Goal: Task Accomplishment & Management: Use online tool/utility

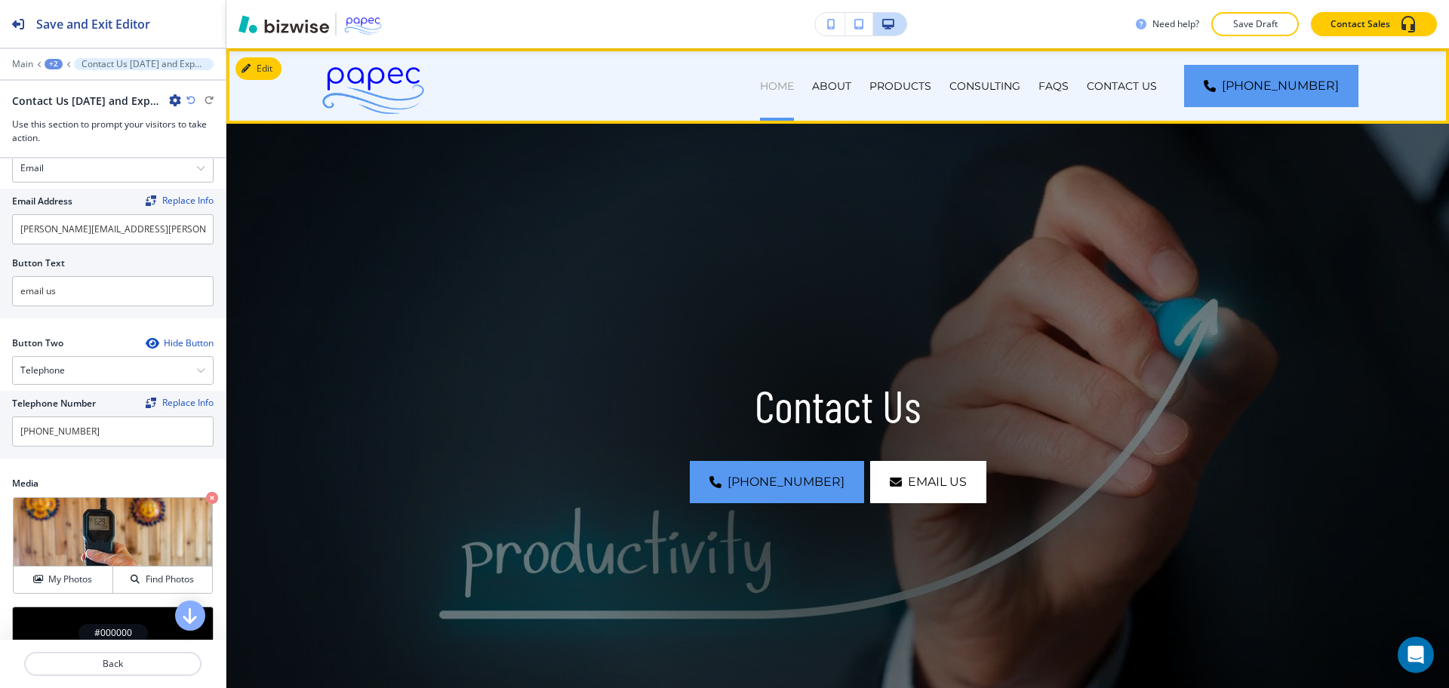
click at [794, 89] on p "HOME" at bounding box center [777, 85] width 34 height 15
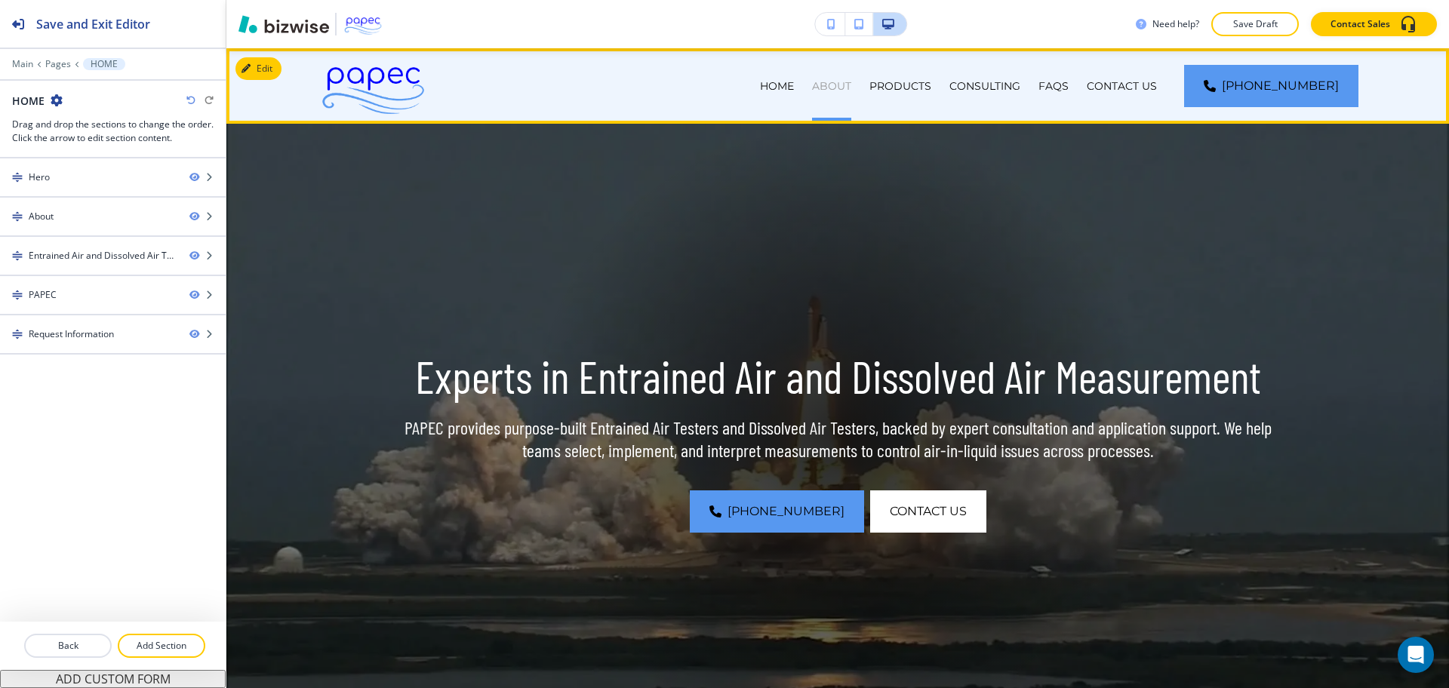
click at [851, 88] on p "ABOUT" at bounding box center [831, 85] width 39 height 15
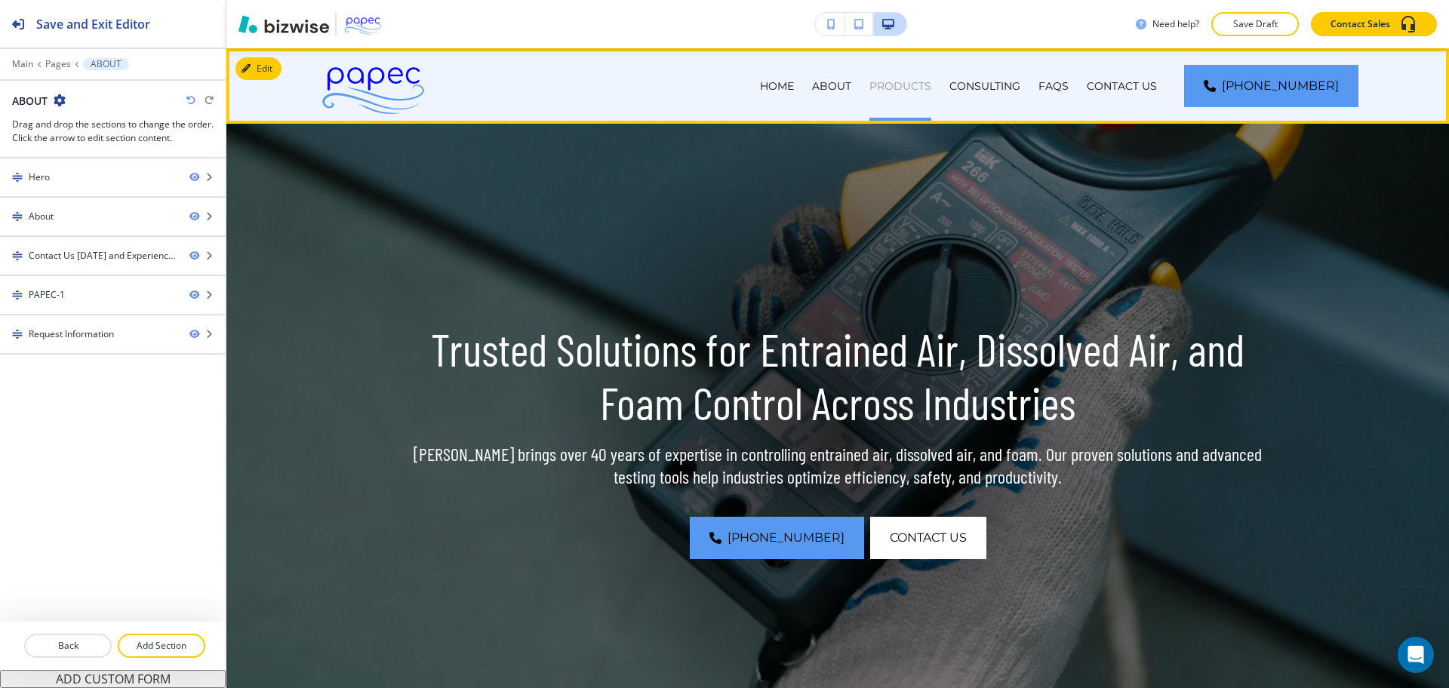
click at [924, 87] on p "PRODUCTS" at bounding box center [900, 85] width 62 height 15
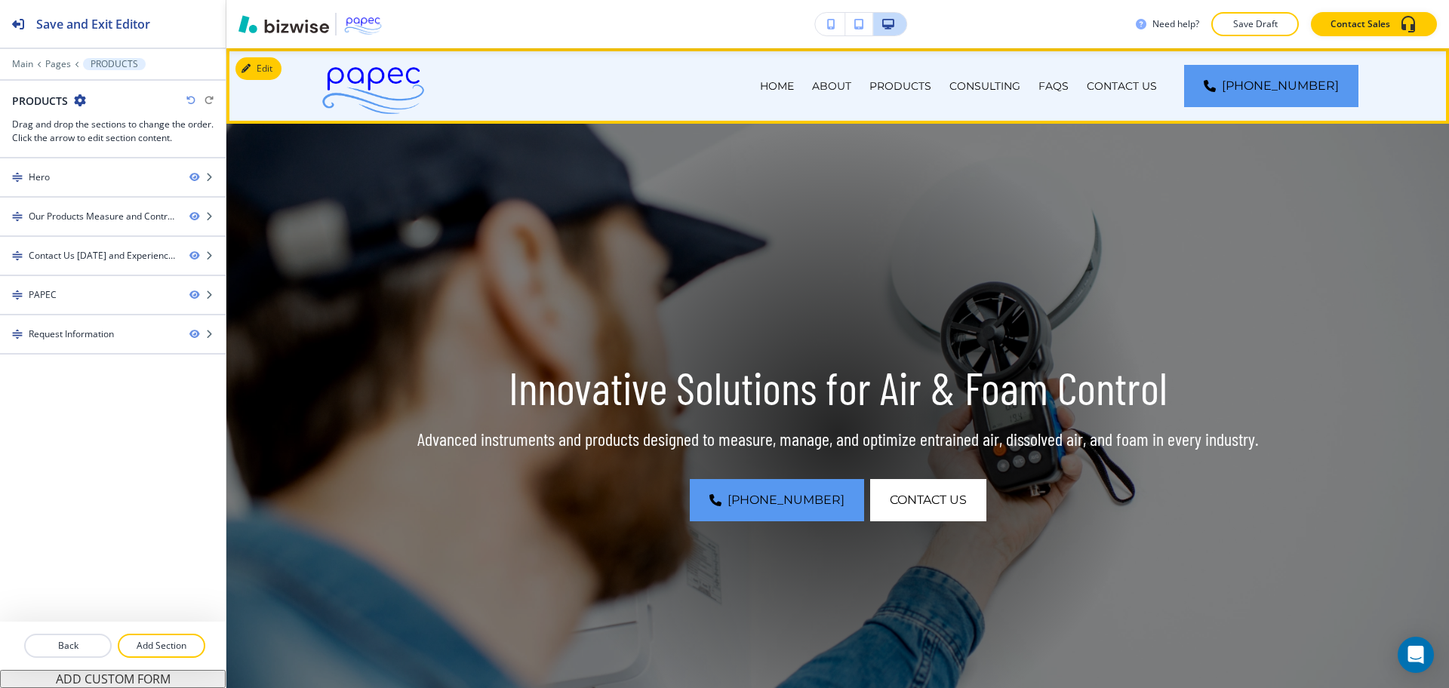
click at [1020, 94] on div "CONSULTING" at bounding box center [984, 85] width 89 height 75
click at [1020, 88] on p "CONSULTING" at bounding box center [984, 85] width 71 height 15
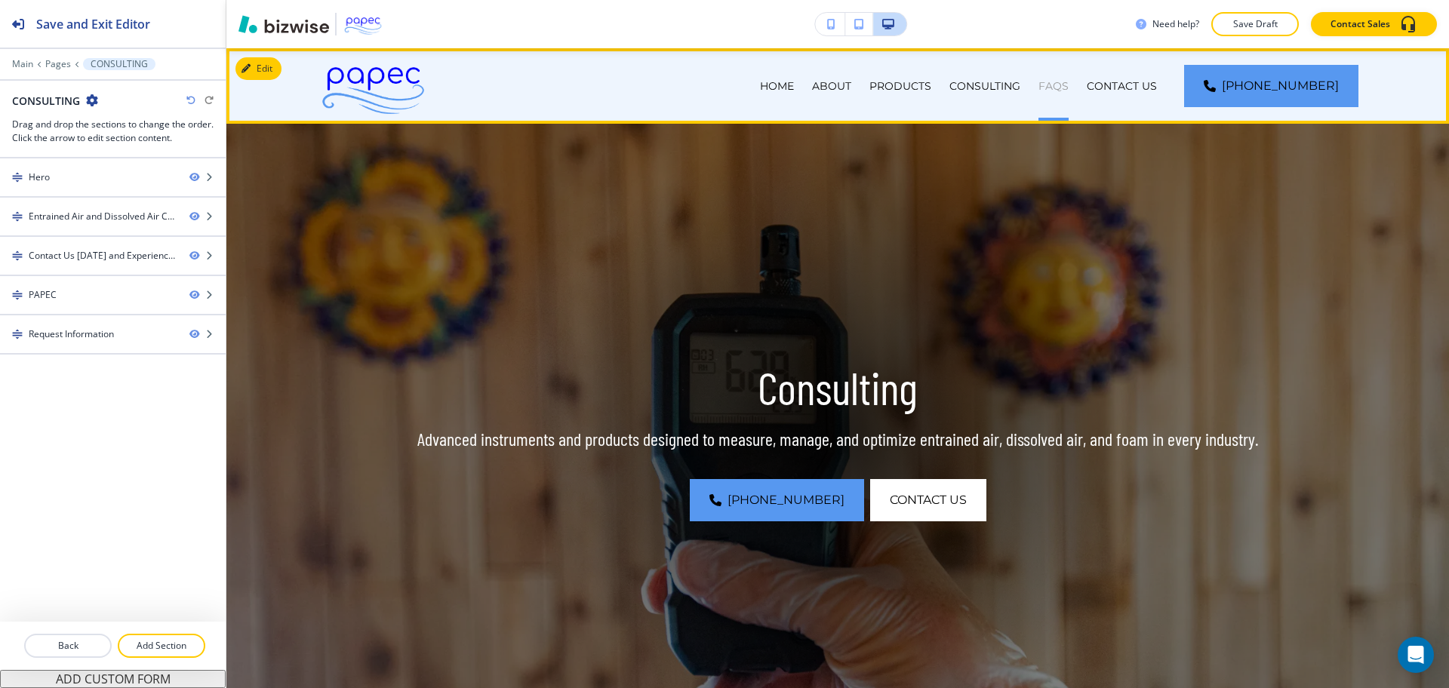
click at [1069, 87] on p "FAQs" at bounding box center [1053, 85] width 30 height 15
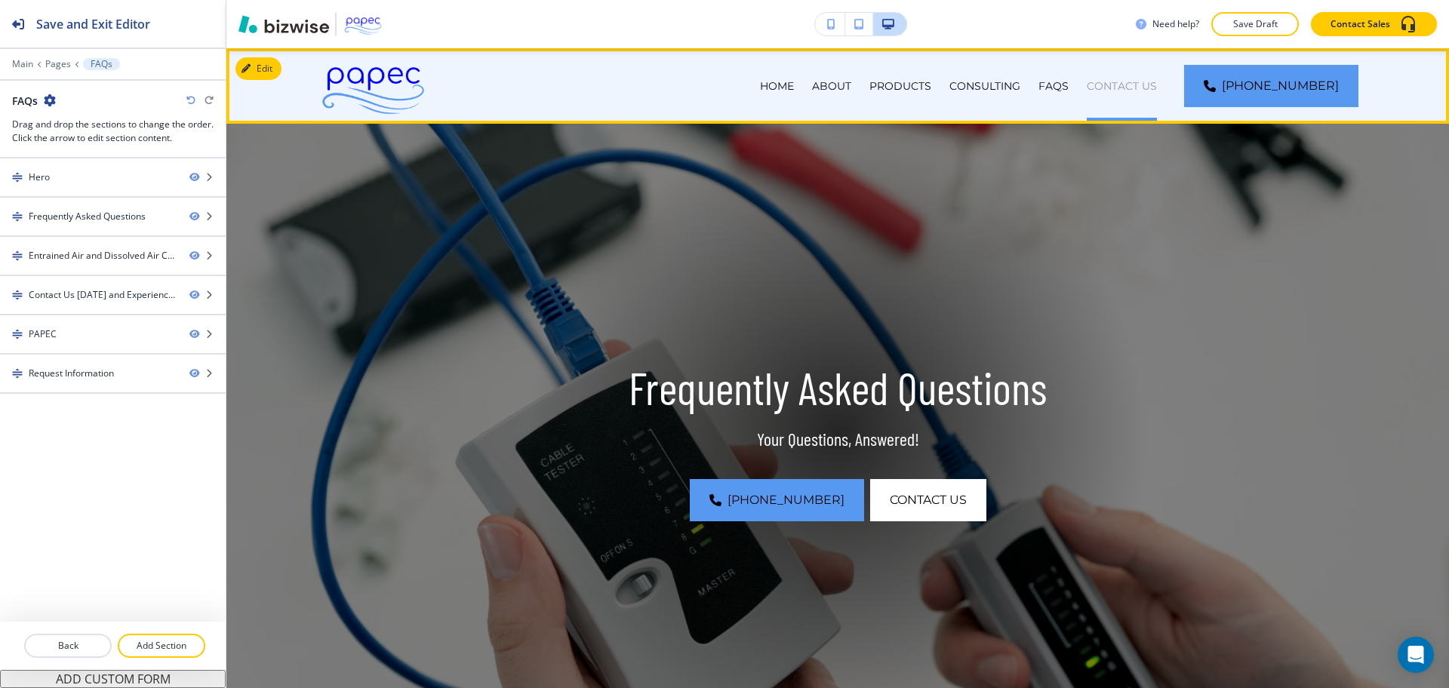
click at [1127, 89] on p "CONTACT US" at bounding box center [1122, 85] width 70 height 15
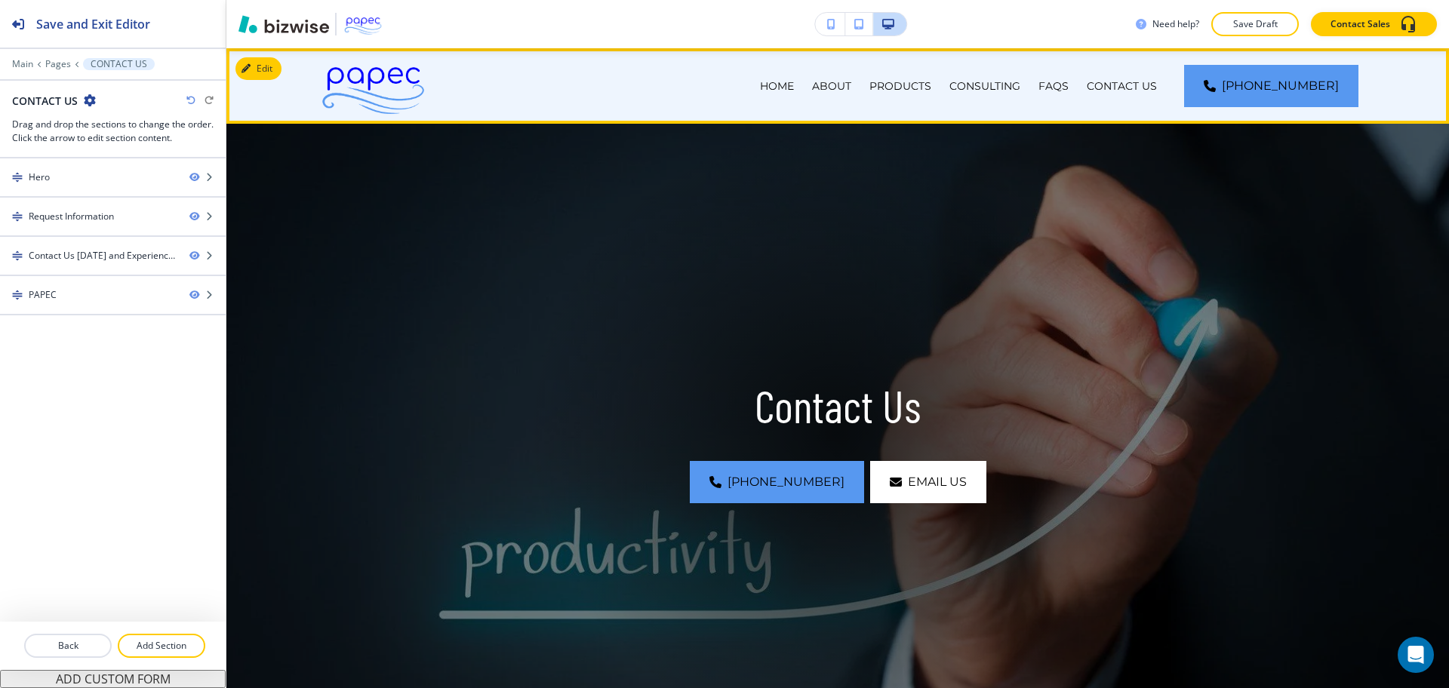
click at [924, 76] on div "PRODUCTS" at bounding box center [900, 85] width 80 height 75
click at [925, 89] on p "PRODUCTS" at bounding box center [900, 85] width 62 height 15
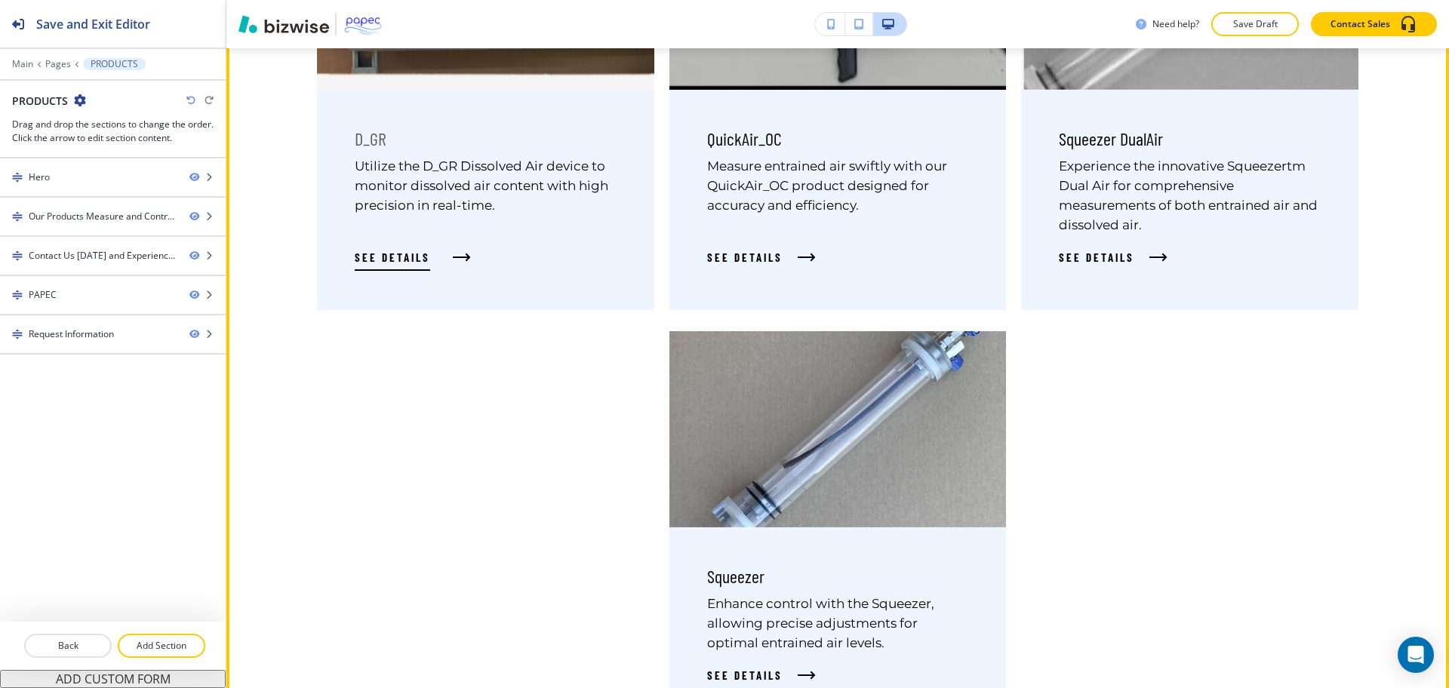
scroll to position [1118, 0]
click at [423, 252] on span "See Details" at bounding box center [392, 257] width 75 height 18
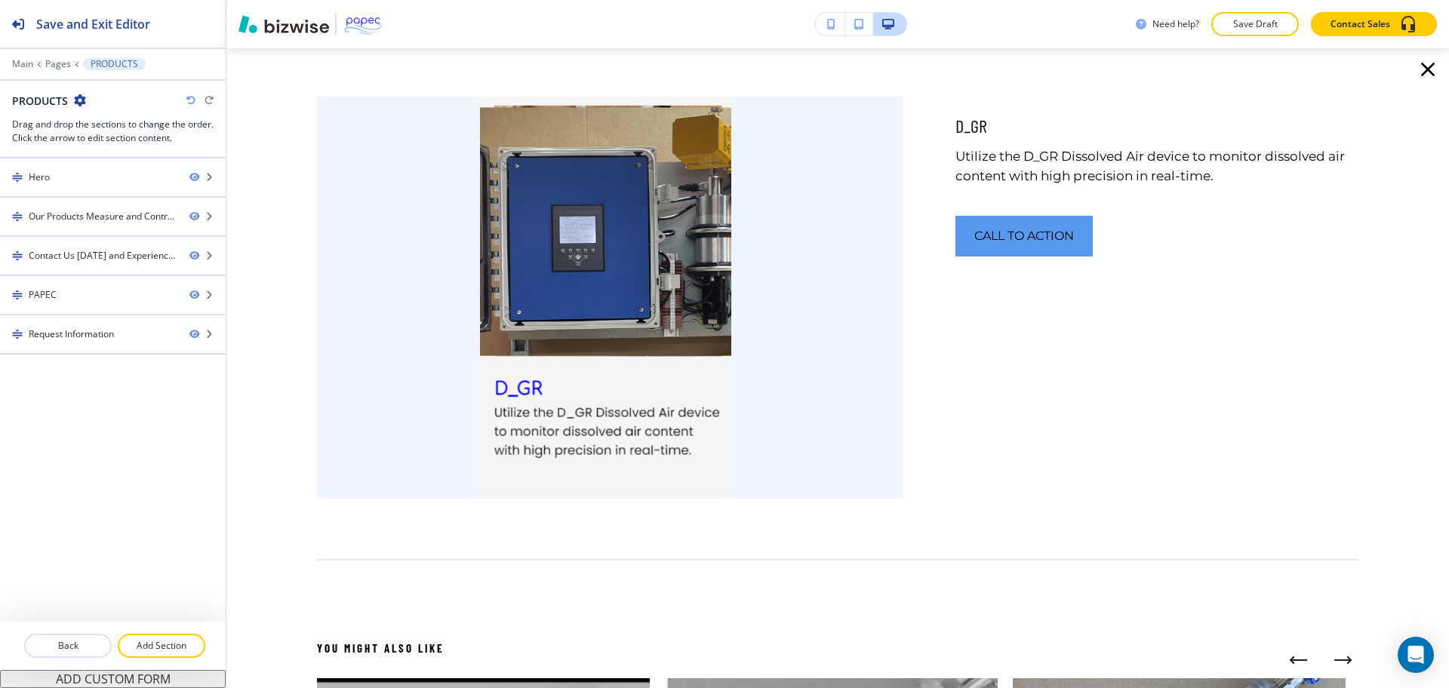
click at [1421, 68] on icon "button" at bounding box center [1428, 70] width 14 height 14
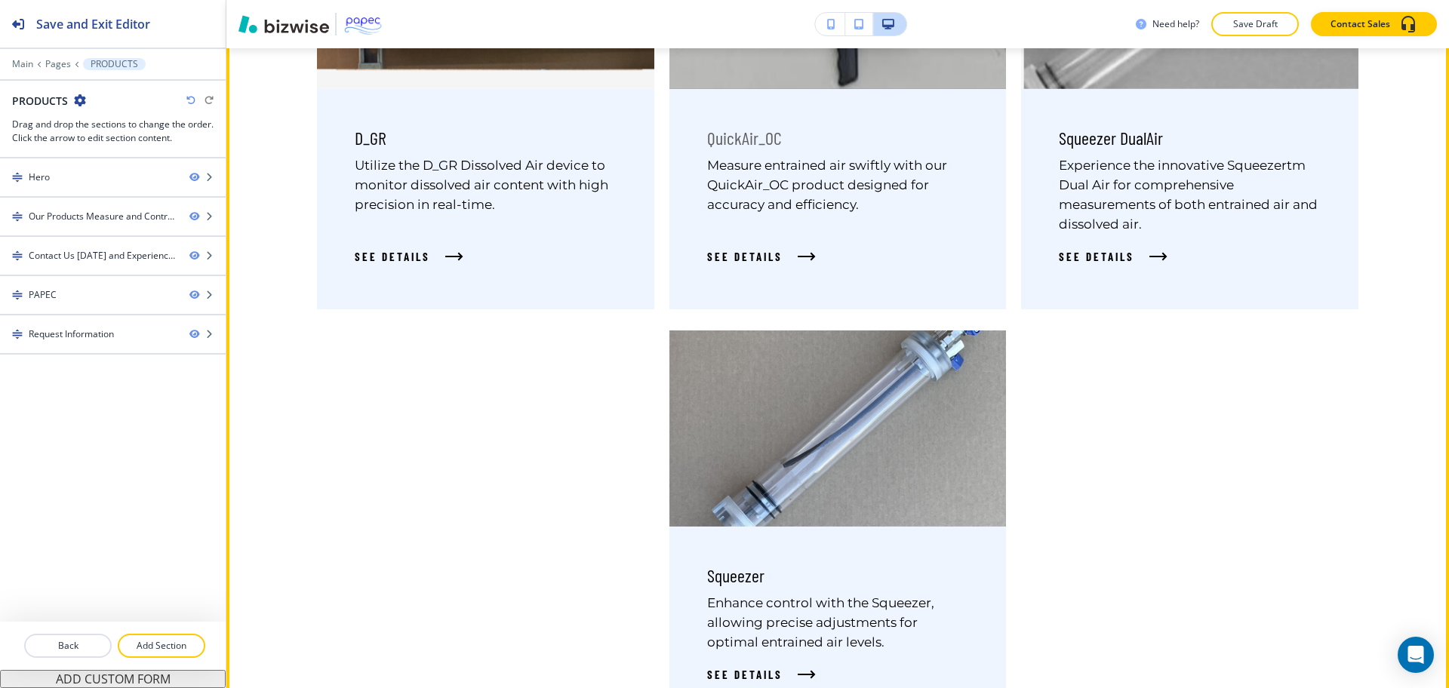
click at [825, 251] on div "QuickAir_OC Measure entrained air swiftly with our QuickAir_OC product designed…" at bounding box center [837, 199] width 337 height 220
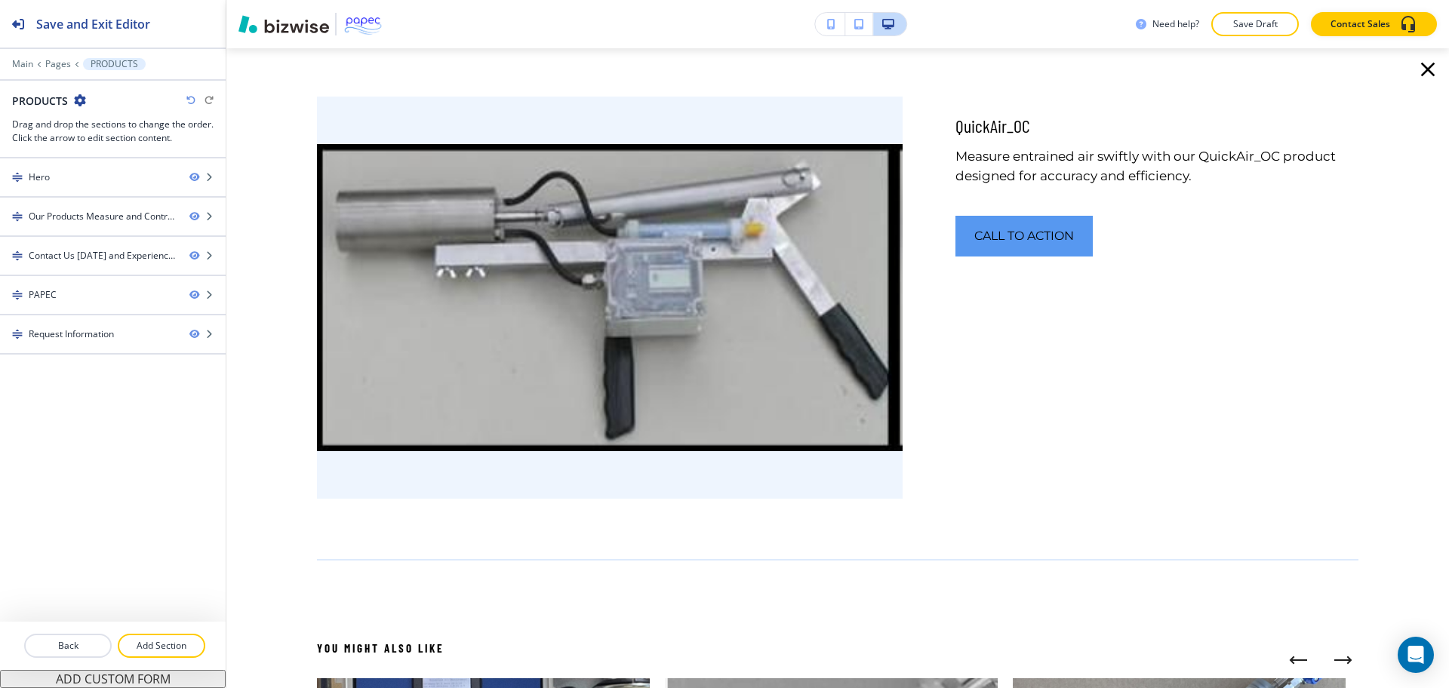
click at [1416, 69] on icon "button" at bounding box center [1428, 69] width 24 height 24
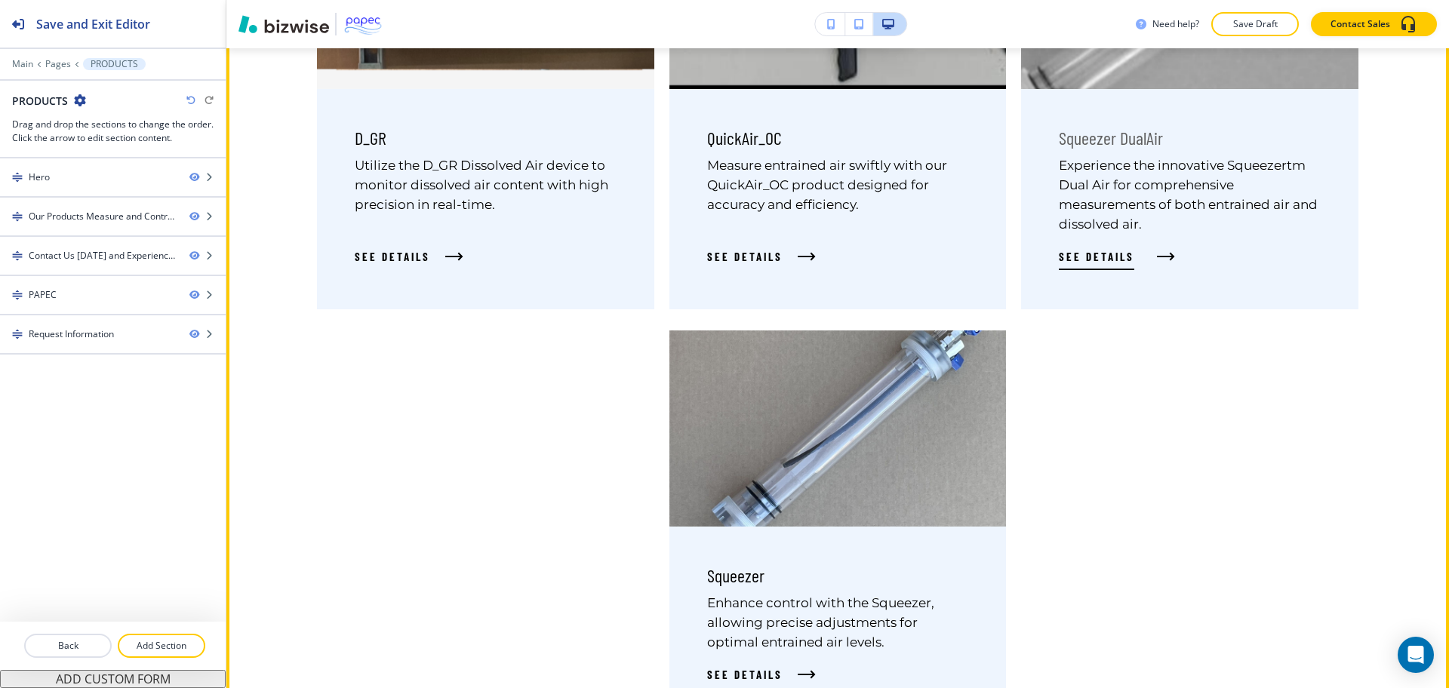
click at [1067, 255] on span "See Details" at bounding box center [1096, 257] width 75 height 18
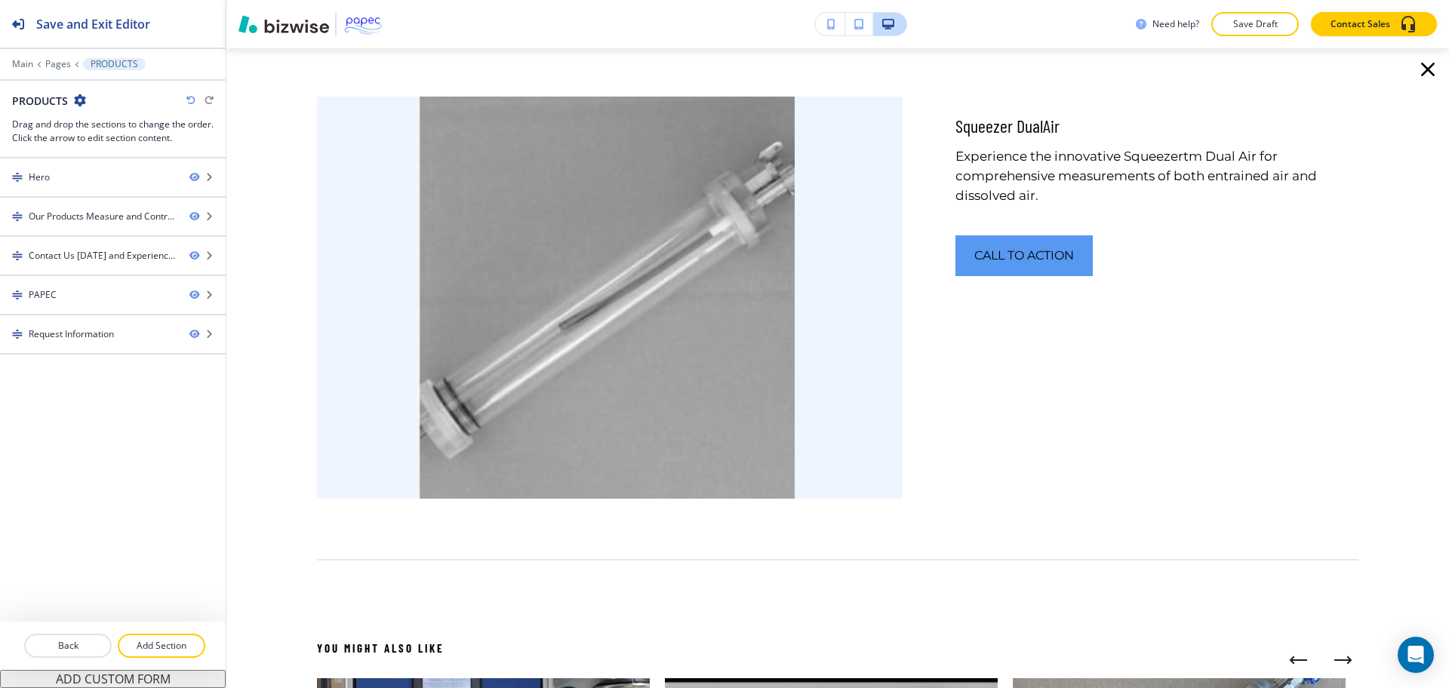
click at [1421, 69] on icon "button" at bounding box center [1428, 70] width 14 height 14
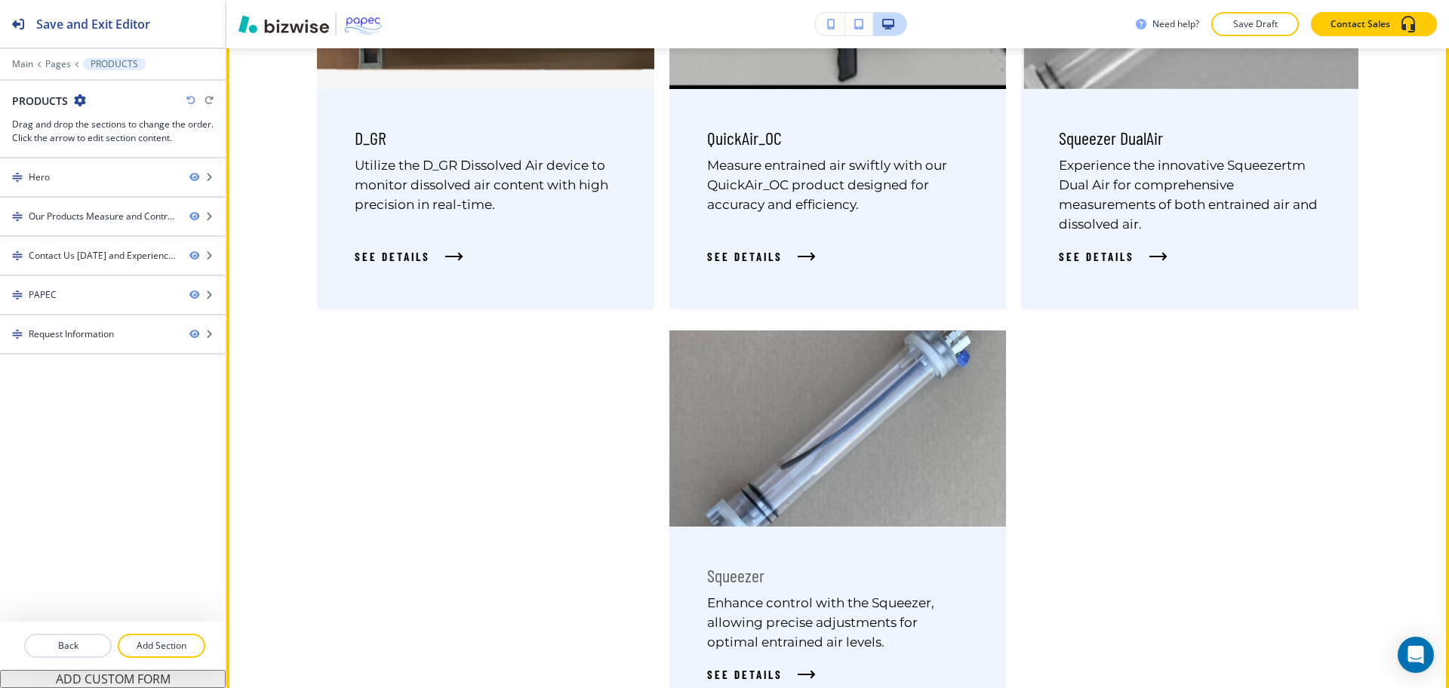
click at [718, 583] on p "Squeezer" at bounding box center [735, 576] width 57 height 23
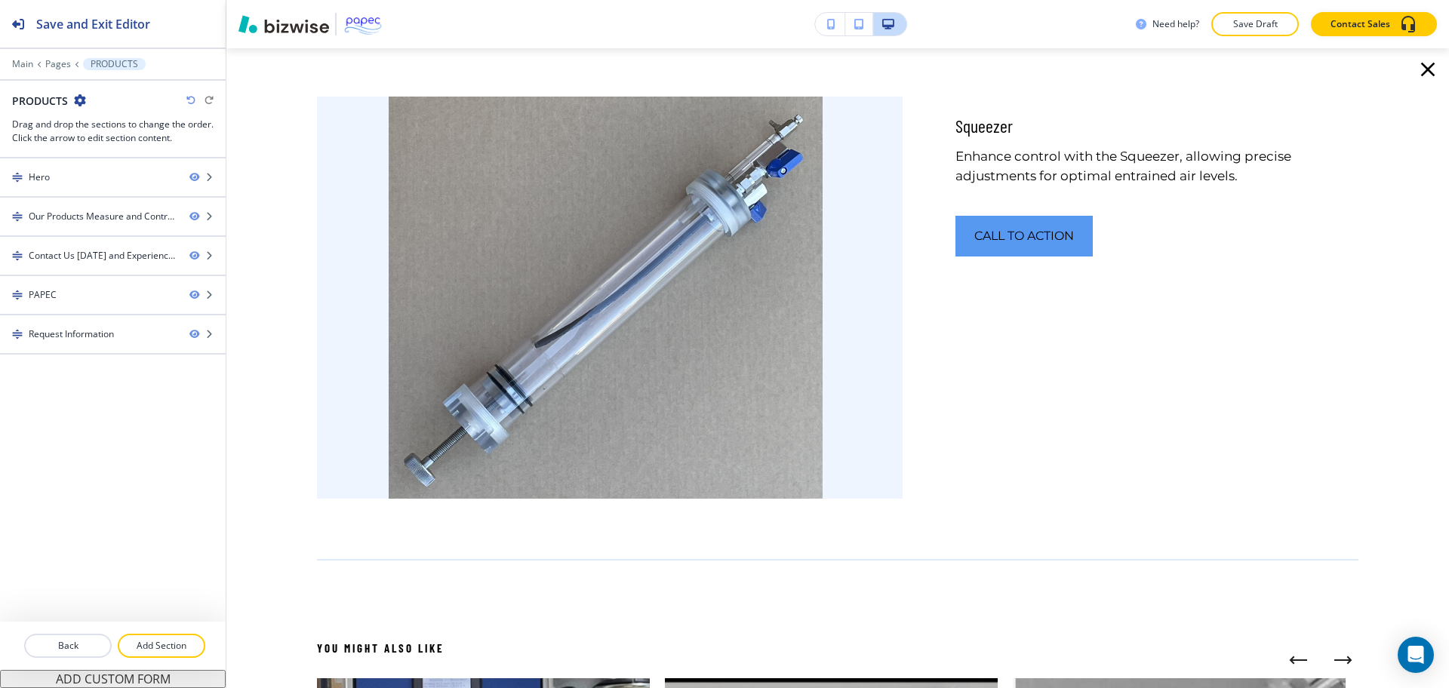
click at [1421, 67] on icon "button" at bounding box center [1428, 70] width 14 height 14
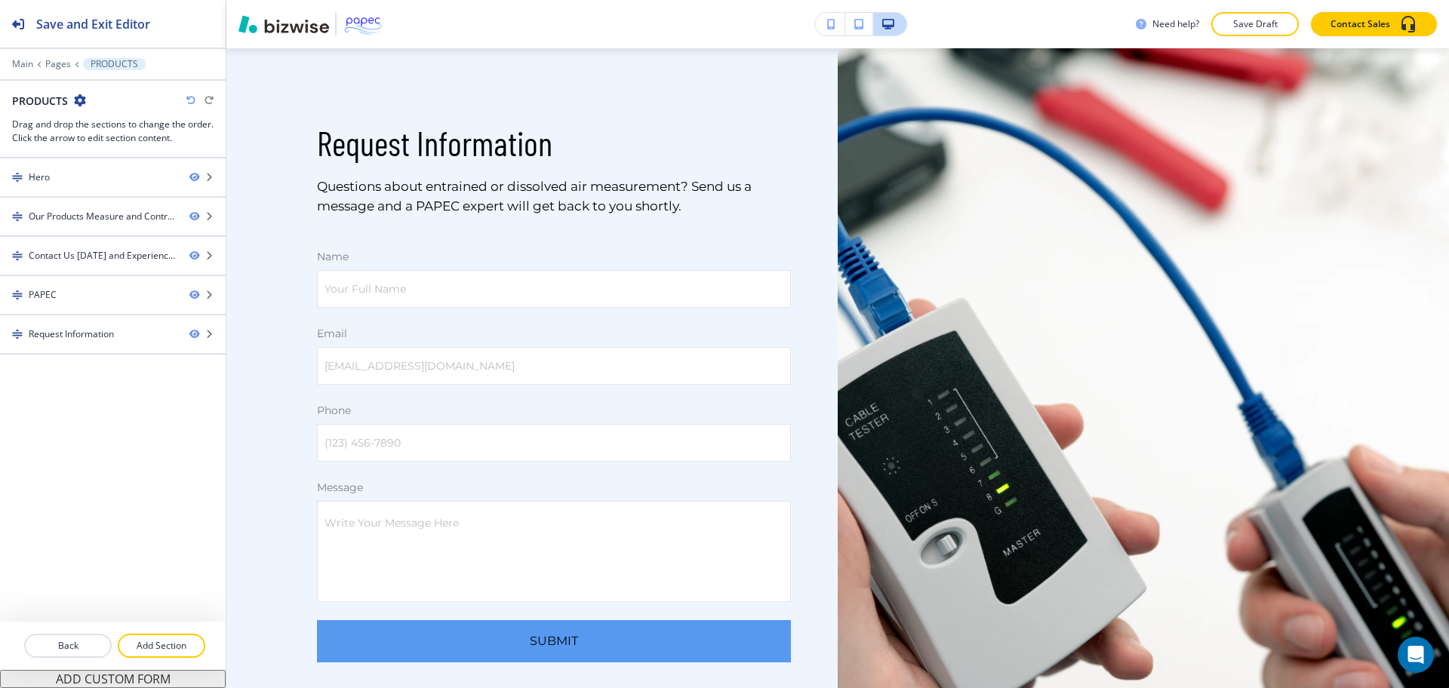
scroll to position [2813, 0]
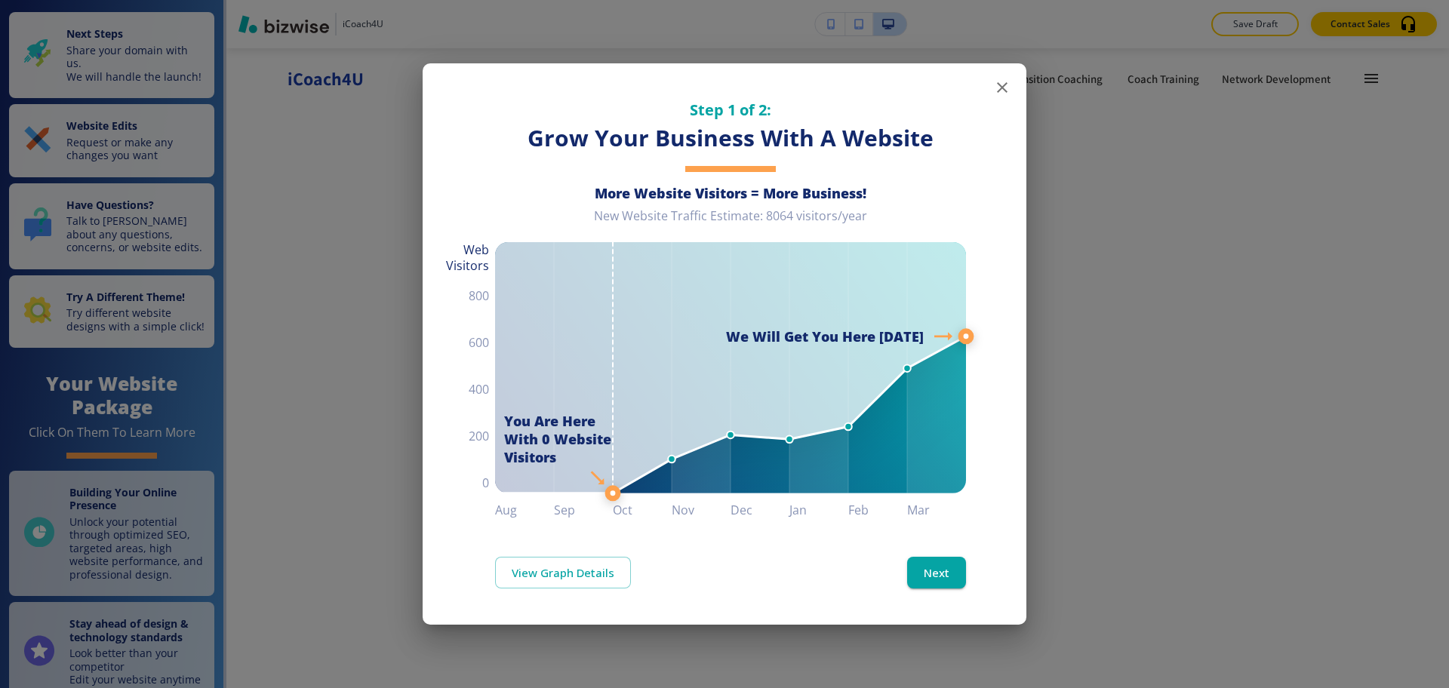
click at [1005, 91] on icon "button" at bounding box center [1002, 87] width 18 height 18
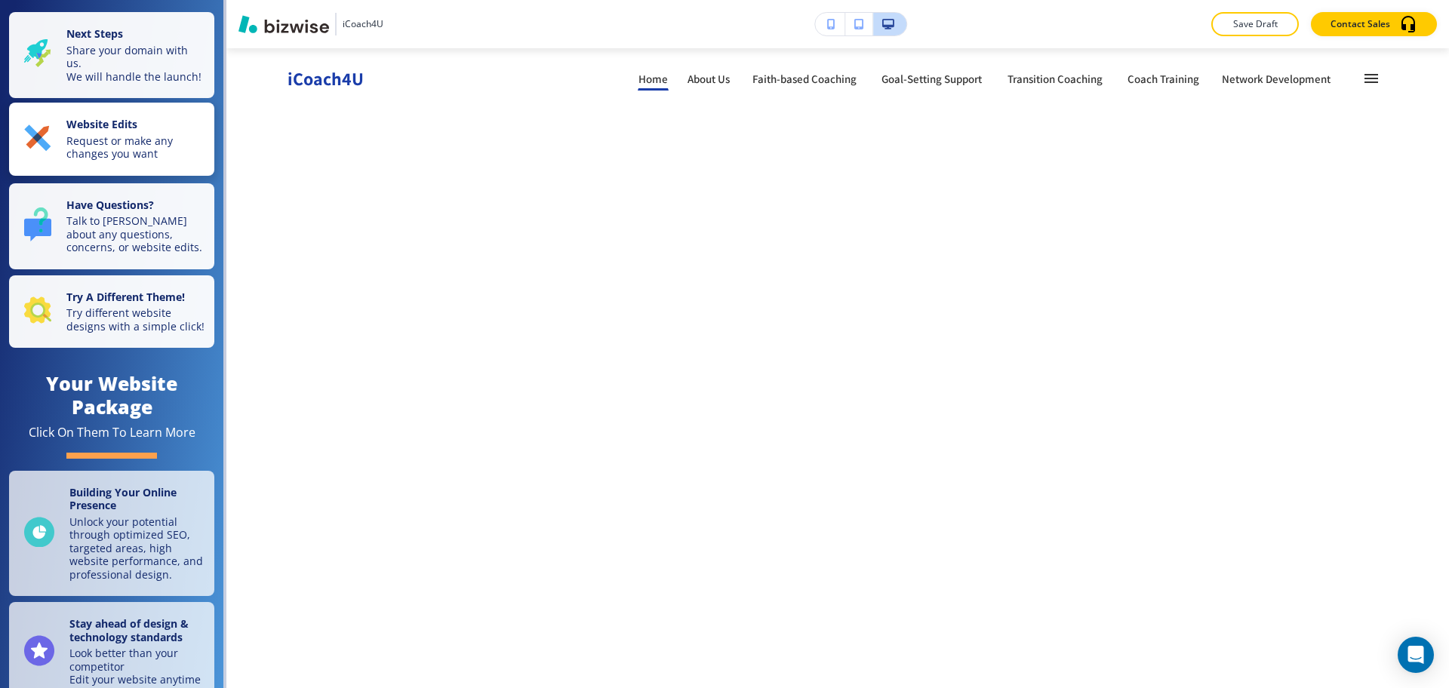
click at [125, 131] on strong "Website Edits" at bounding box center [101, 124] width 71 height 14
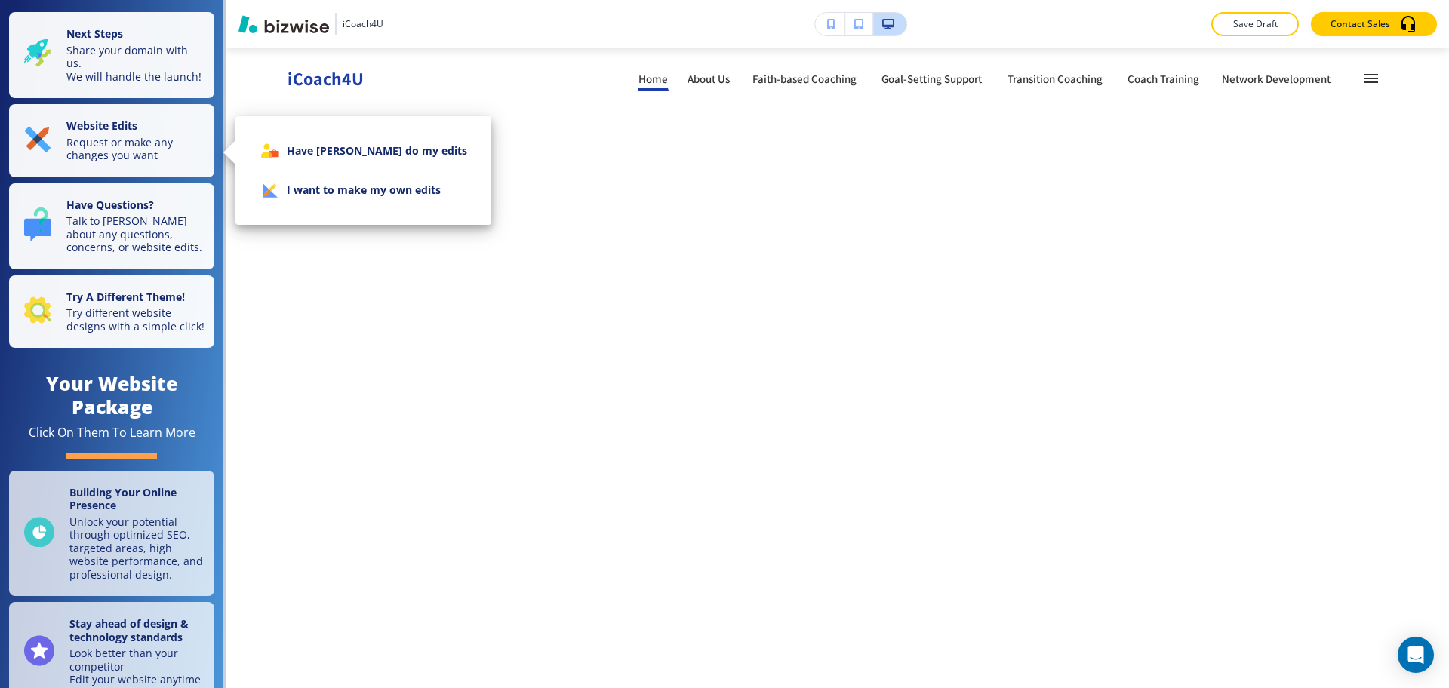
click at [348, 179] on li "I want to make my own edits" at bounding box center [364, 190] width 232 height 39
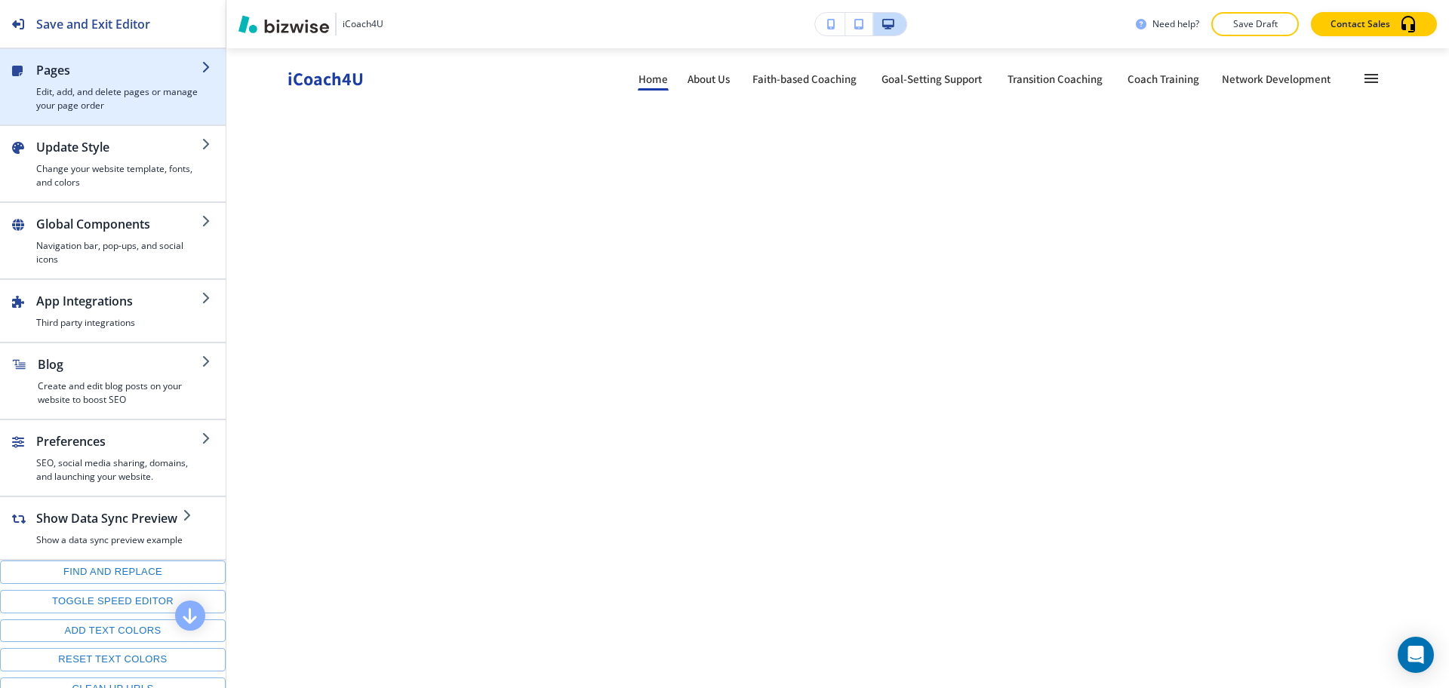
click at [127, 57] on div "button" at bounding box center [113, 55] width 226 height 12
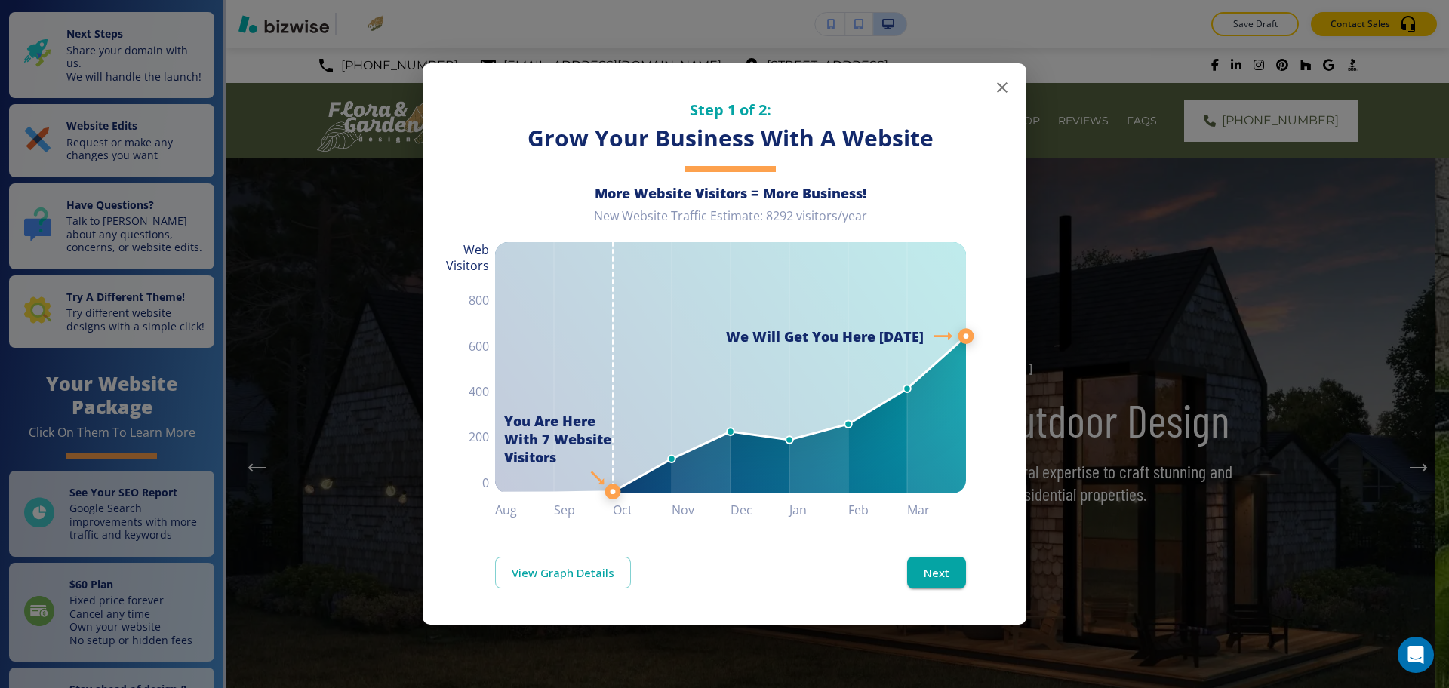
click at [997, 85] on icon "button" at bounding box center [1002, 87] width 18 height 18
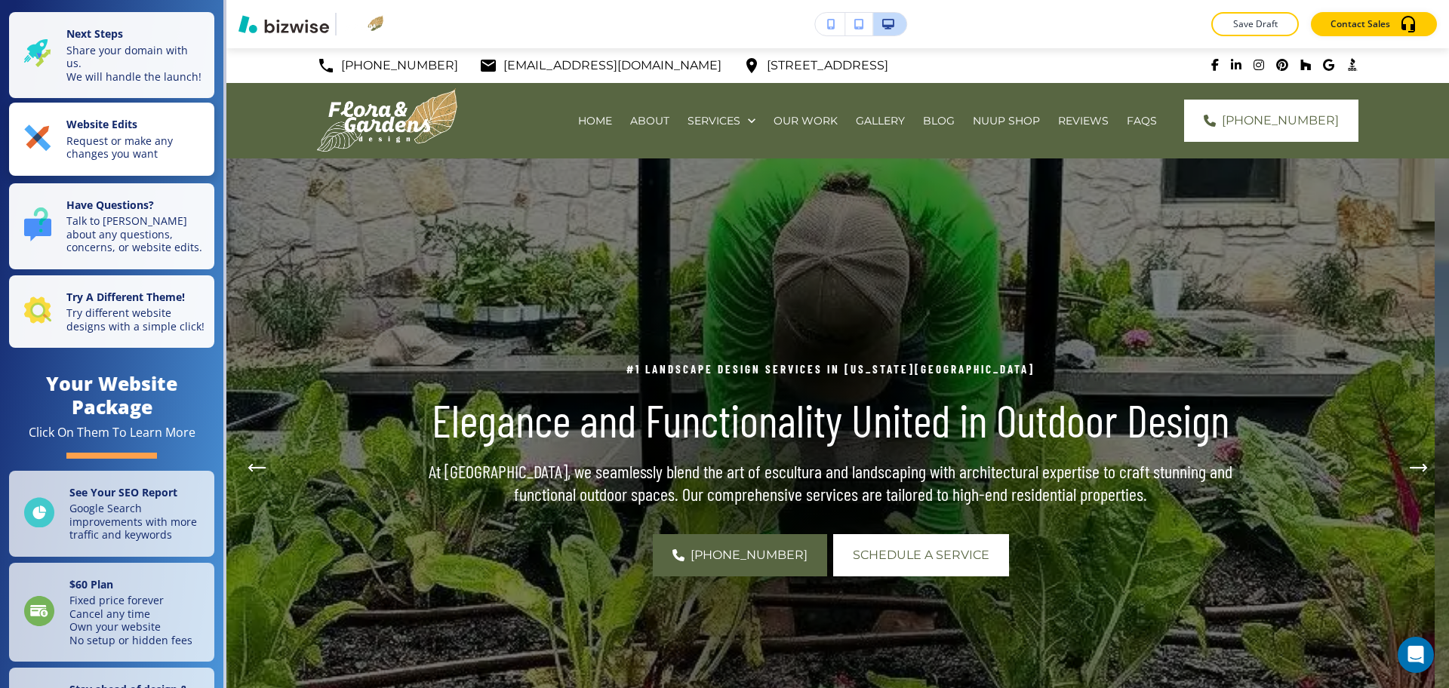
click at [115, 120] on button "Website Edits Request or make any changes you want" at bounding box center [111, 139] width 205 height 73
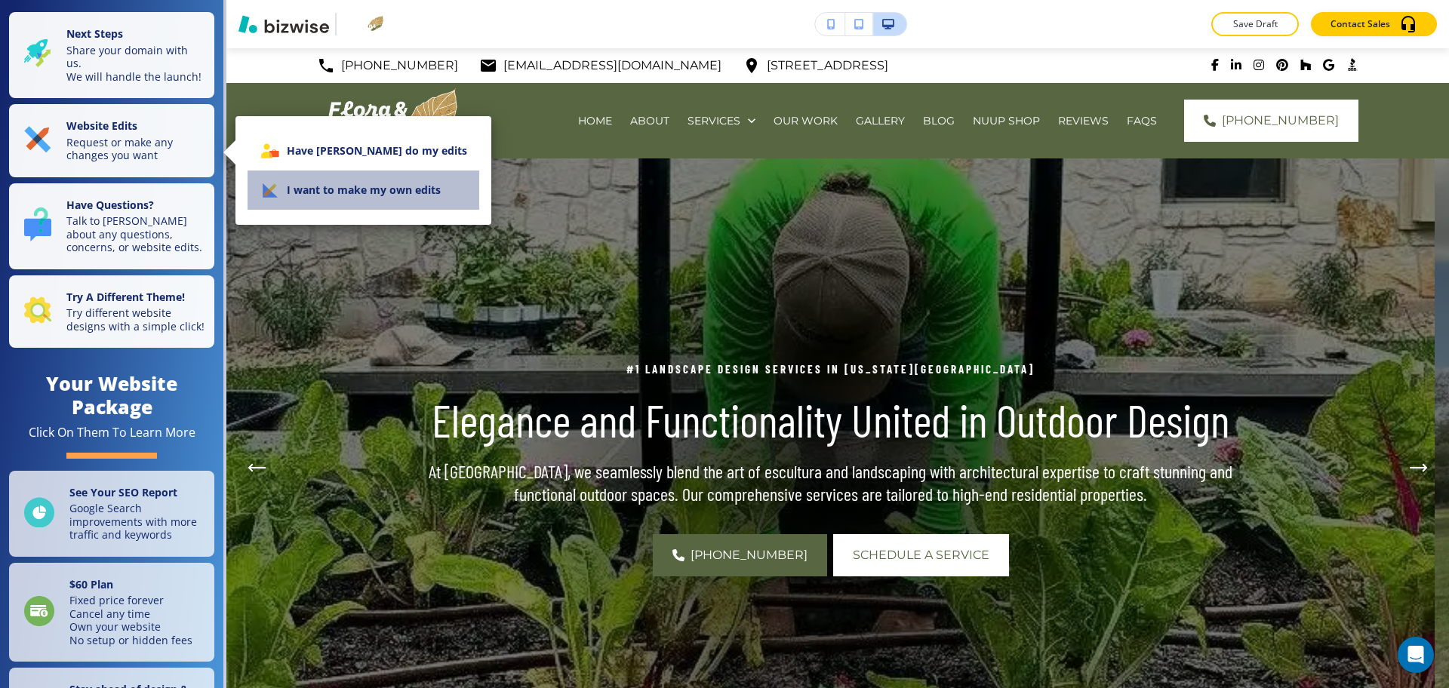
drag, startPoint x: 368, startPoint y: 192, endPoint x: 362, endPoint y: 183, distance: 11.9
click at [369, 192] on li "I want to make my own edits" at bounding box center [364, 190] width 232 height 39
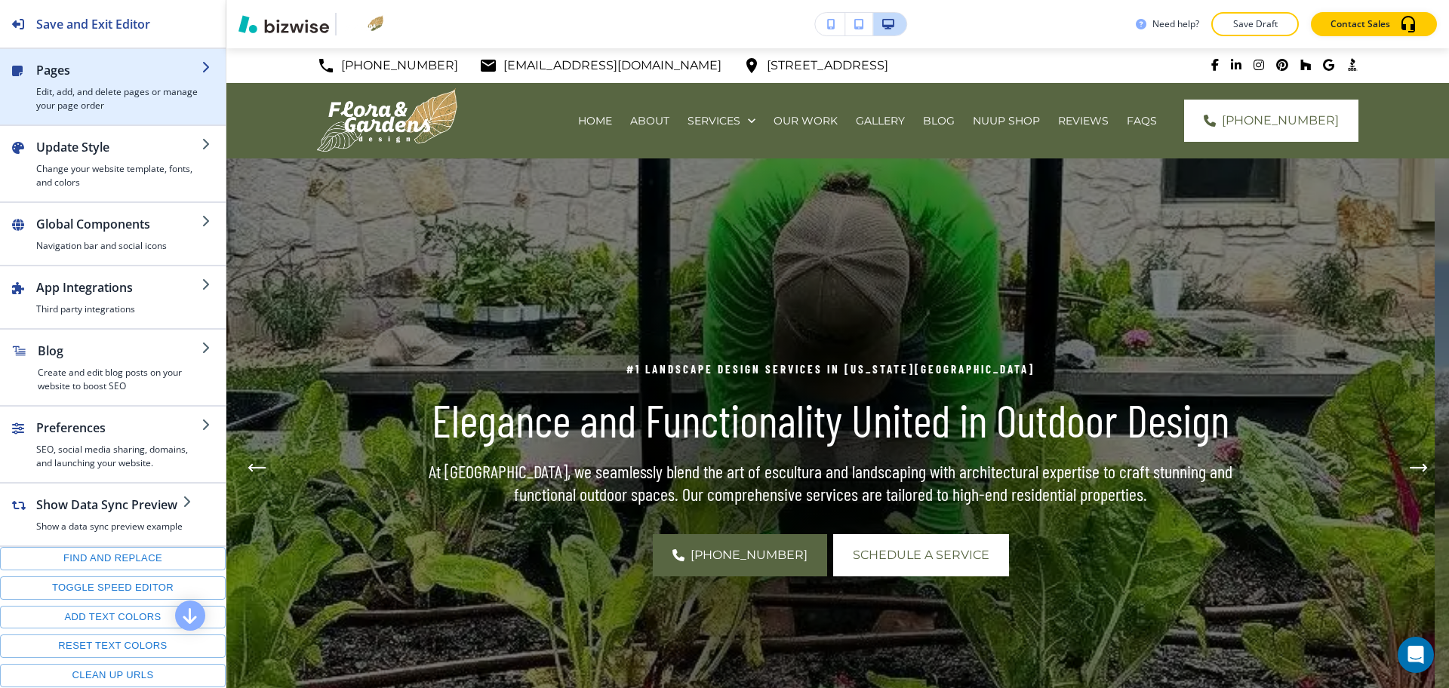
click at [91, 53] on div "button" at bounding box center [113, 55] width 226 height 12
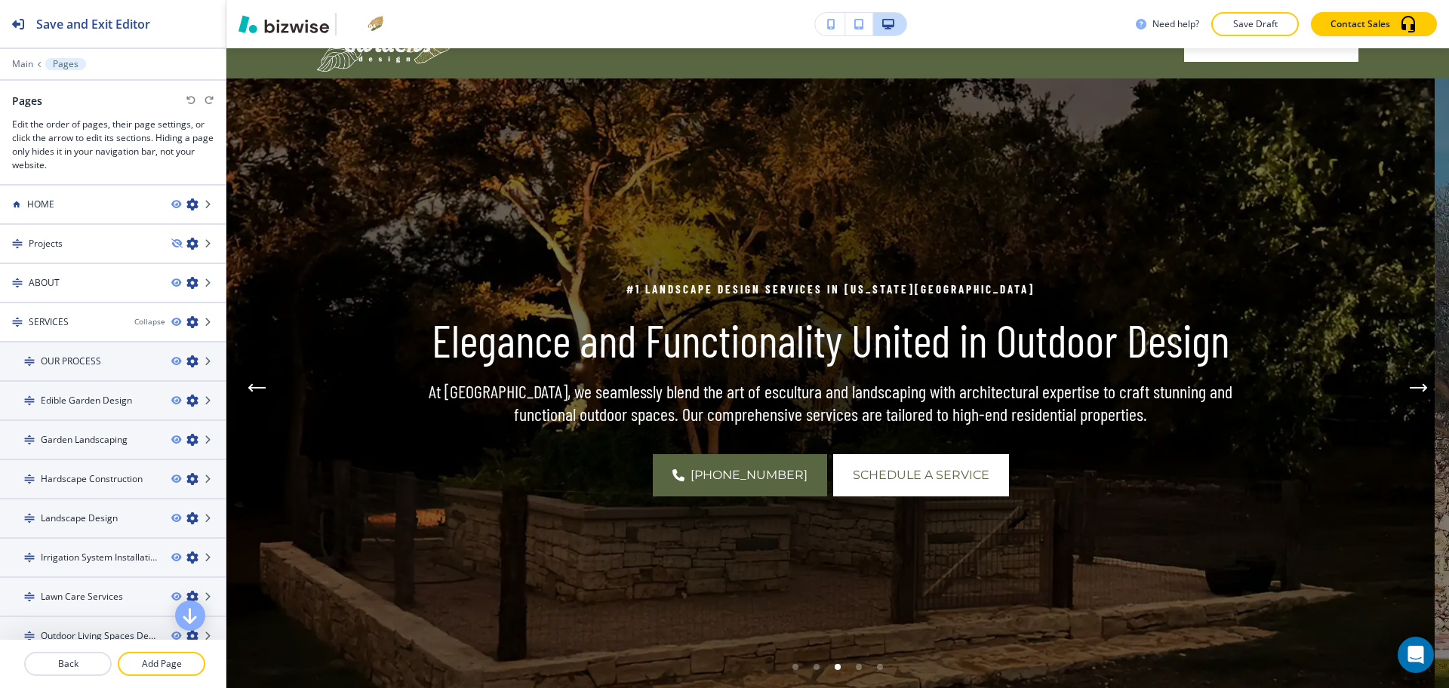
scroll to position [45, 0]
